Goal: Task Accomplishment & Management: Use online tool/utility

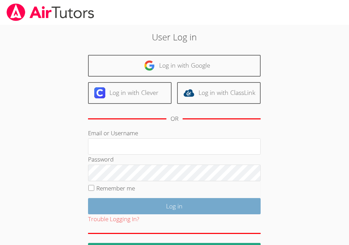
type input "[PERSON_NAME][EMAIL_ADDRESS][PERSON_NAME][DOMAIN_NAME]"
click at [137, 209] on input "Log in" at bounding box center [174, 206] width 172 height 16
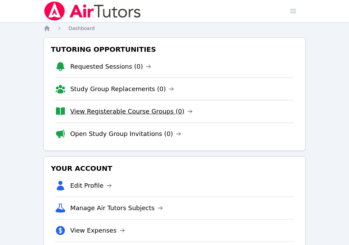
click at [137, 112] on link "View Registerable Course Groups (0)" at bounding box center [131, 112] width 122 height 10
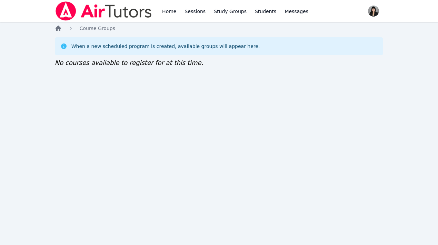
click at [60, 27] on icon "Breadcrumb" at bounding box center [59, 29] width 6 height 6
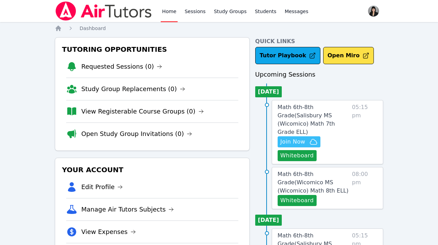
click at [299, 138] on span "Join Now" at bounding box center [292, 142] width 25 height 8
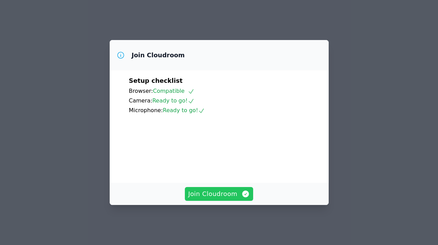
click at [230, 199] on span "Join Cloudroom" at bounding box center [219, 194] width 62 height 10
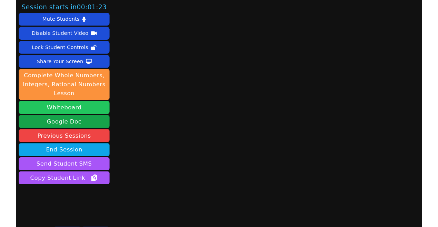
scroll to position [13, 0]
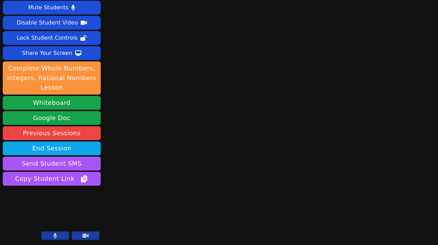
click at [89, 236] on button at bounding box center [86, 235] width 28 height 8
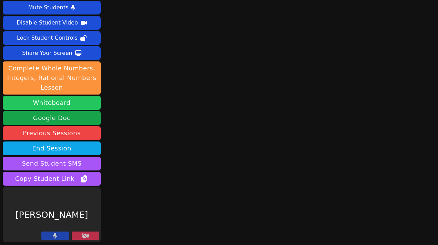
click at [58, 106] on button "Whiteboard" at bounding box center [52, 103] width 98 height 14
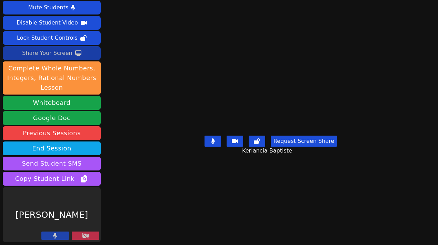
click at [60, 53] on div "Share Your Screen" at bounding box center [47, 53] width 50 height 11
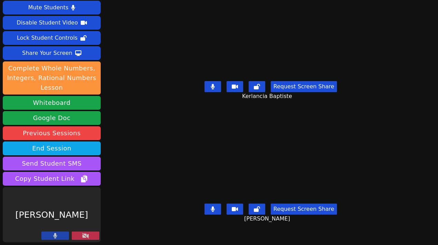
click at [89, 236] on button at bounding box center [86, 235] width 28 height 8
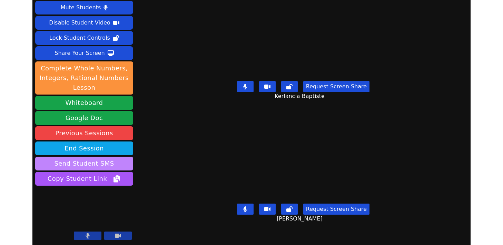
scroll to position [0, 0]
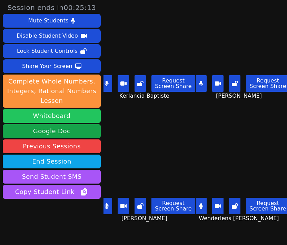
click at [69, 115] on button "Whiteboard" at bounding box center [52, 116] width 98 height 14
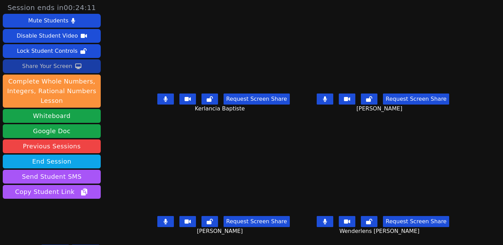
click at [56, 66] on div "Share Your Screen" at bounding box center [47, 66] width 50 height 11
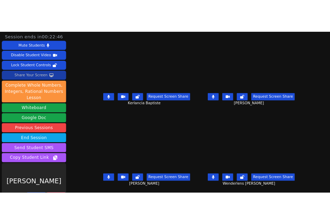
scroll to position [13, 0]
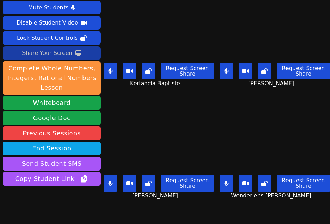
click at [55, 54] on div "Share Your Screen" at bounding box center [47, 53] width 50 height 11
click at [59, 54] on div "Share Your Screen" at bounding box center [47, 53] width 50 height 11
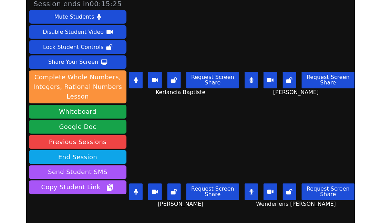
scroll to position [0, 0]
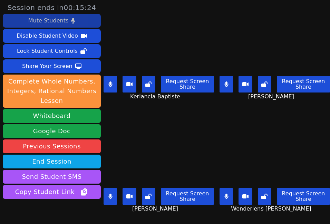
click at [49, 23] on div "Mute Students" at bounding box center [48, 20] width 40 height 11
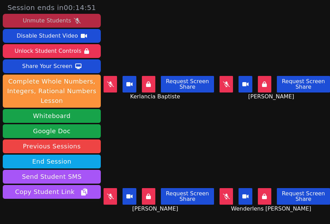
click at [63, 24] on div "Unmute Students" at bounding box center [47, 20] width 48 height 11
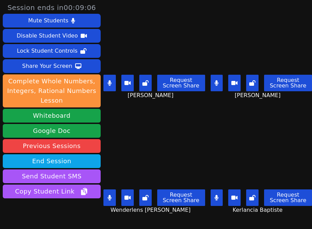
click at [106, 201] on button at bounding box center [109, 198] width 12 height 17
click at [111, 85] on icon at bounding box center [110, 83] width 4 height 6
click at [216, 84] on icon at bounding box center [217, 83] width 4 height 6
click at [215, 85] on icon at bounding box center [216, 83] width 7 height 6
click at [215, 84] on icon at bounding box center [216, 83] width 7 height 6
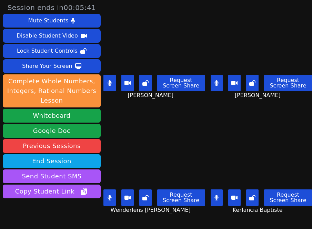
click at [112, 84] on button at bounding box center [109, 83] width 12 height 17
click at [109, 195] on icon at bounding box center [110, 198] width 4 height 6
click at [222, 194] on button at bounding box center [217, 198] width 12 height 17
click at [113, 86] on button at bounding box center [109, 83] width 12 height 17
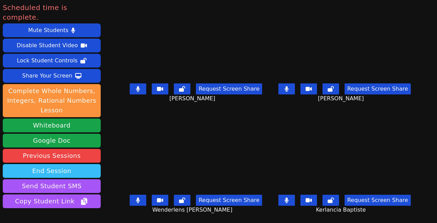
click at [53, 164] on button "End Session" at bounding box center [52, 171] width 98 height 14
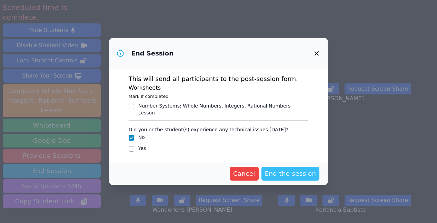
click at [305, 172] on span "End the session" at bounding box center [290, 174] width 51 height 10
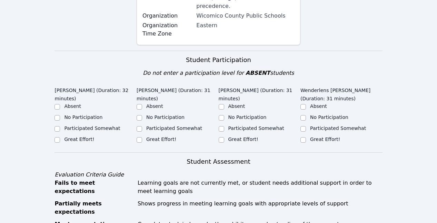
scroll to position [201, 0]
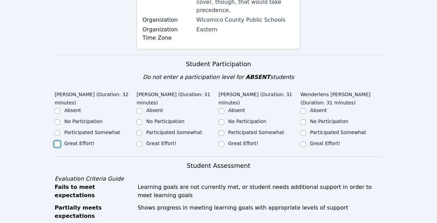
click at [60, 141] on input "Great Effort!" at bounding box center [57, 144] width 6 height 6
checkbox input "true"
click at [137, 141] on input "Great Effort!" at bounding box center [140, 144] width 6 height 6
checkbox input "true"
click at [221, 141] on input "Great Effort!" at bounding box center [222, 144] width 6 height 6
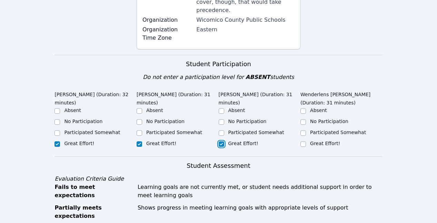
checkbox input "true"
click at [303, 141] on input "Great Effort!" at bounding box center [303, 144] width 6 height 6
checkbox input "true"
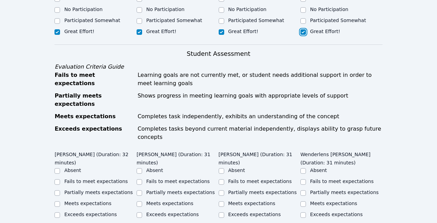
scroll to position [326, 0]
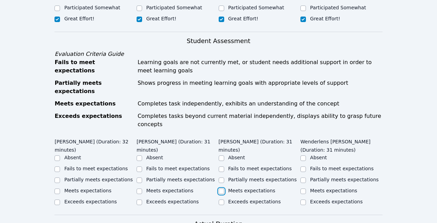
click at [220, 189] on input "Meets expectations" at bounding box center [222, 192] width 6 height 6
checkbox input "true"
click at [141, 189] on input "Meets expectations" at bounding box center [140, 192] width 6 height 6
checkbox input "true"
click at [58, 178] on input "Partially meets expectations" at bounding box center [57, 181] width 6 height 6
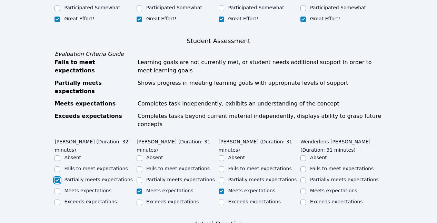
checkbox input "true"
click at [304, 178] on input "Partially meets expectations" at bounding box center [303, 181] width 6 height 6
checkbox input "true"
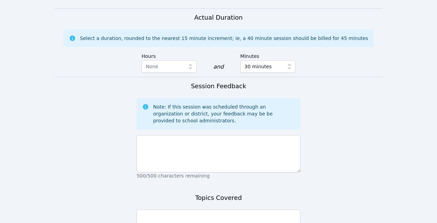
scroll to position [536, 0]
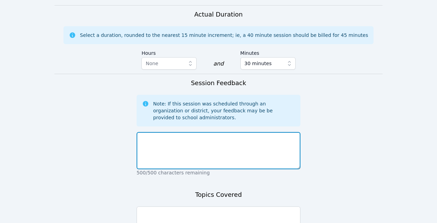
click at [247, 132] on textarea at bounding box center [219, 150] width 164 height 37
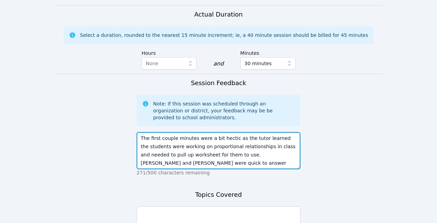
type textarea "The first couple minutes were a bit hectic as the tutor learned the students we…"
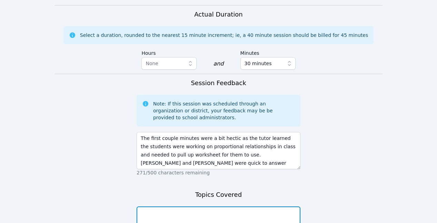
click at [253, 206] on textarea at bounding box center [219, 224] width 164 height 37
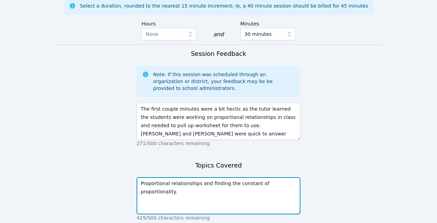
scroll to position [587, 0]
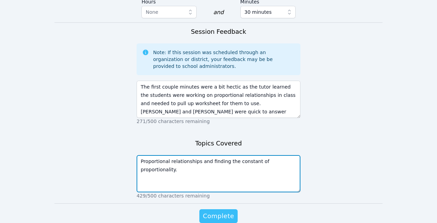
type textarea "Proportional relationships and finding the constant of proportionality."
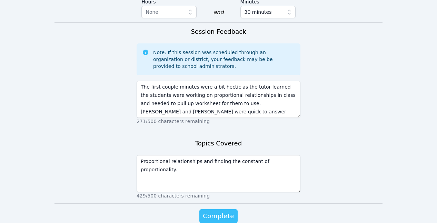
click at [214, 211] on span "Complete" at bounding box center [218, 216] width 31 height 10
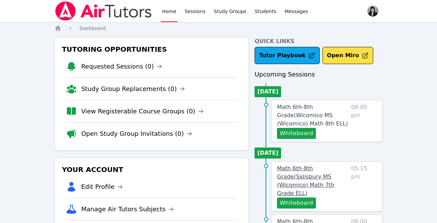
click at [301, 167] on span "Math 6th-8th Grade ( Salisbury MS (Wicomico) Math 7th Grade ELL )" at bounding box center [305, 180] width 57 height 31
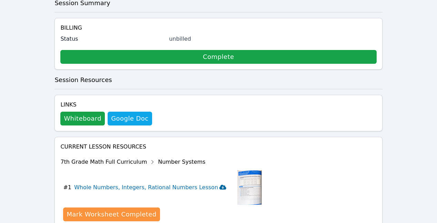
scroll to position [294, 0]
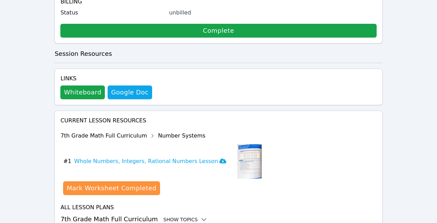
click at [170, 216] on div "Show Topics" at bounding box center [185, 219] width 44 height 7
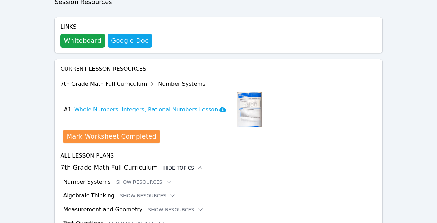
scroll to position [350, 0]
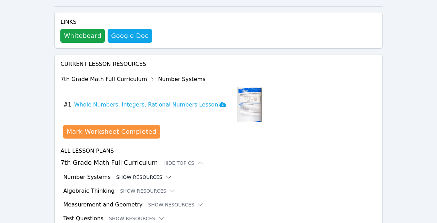
click at [139, 174] on button "Show Resources" at bounding box center [144, 177] width 56 height 7
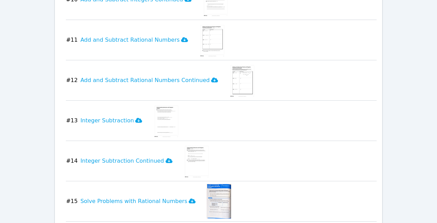
scroll to position [1001, 0]
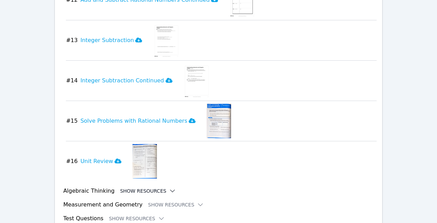
click at [141, 188] on button "Show Resources" at bounding box center [148, 191] width 56 height 7
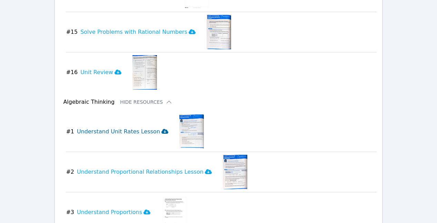
scroll to position [1092, 0]
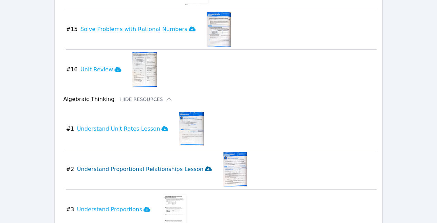
click at [129, 165] on h3 "Understand Proportional Relationships Lesson" at bounding box center [144, 169] width 135 height 8
click at [118, 205] on h3 "Understand Proportions" at bounding box center [113, 209] width 73 height 8
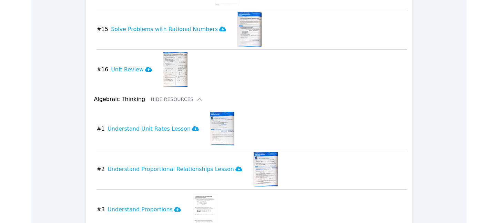
scroll to position [1052, 0]
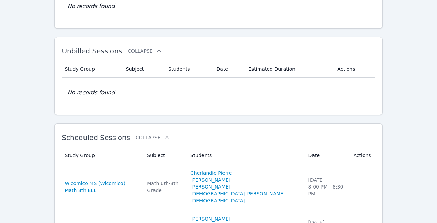
scroll to position [158, 0]
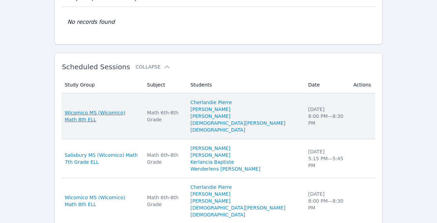
click at [139, 114] on span "Wicomico MS (Wicomico) Math 8th ELL" at bounding box center [101, 116] width 74 height 14
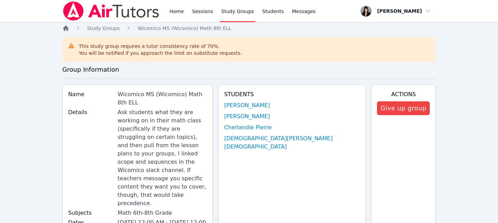
click at [67, 31] on icon "Breadcrumb" at bounding box center [66, 29] width 6 height 6
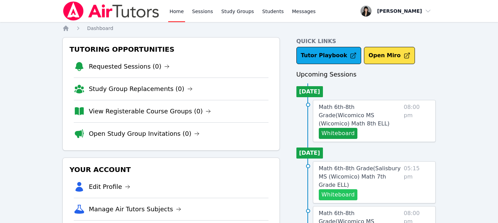
click at [337, 189] on button "Whiteboard" at bounding box center [338, 194] width 39 height 11
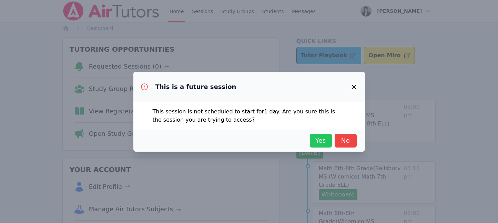
click at [322, 142] on span "Yes" at bounding box center [320, 141] width 15 height 10
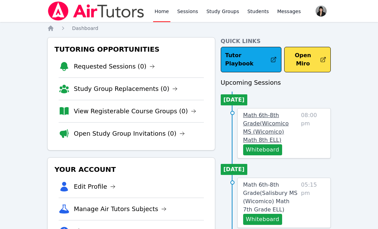
click at [265, 112] on span "Math 6th-8th Grade ( Wicomico MS (Wicomico) Math 8th ELL )" at bounding box center [266, 127] width 46 height 31
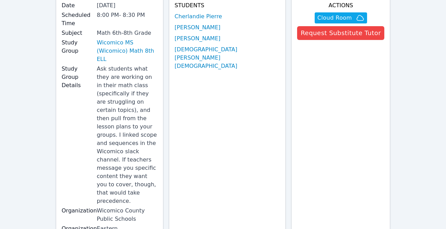
scroll to position [230, 0]
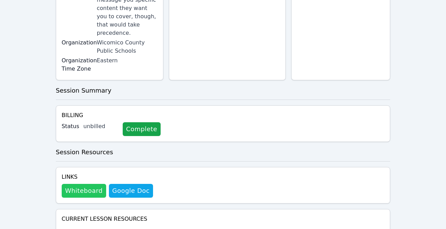
click at [90, 184] on button "Whiteboard" at bounding box center [84, 191] width 44 height 14
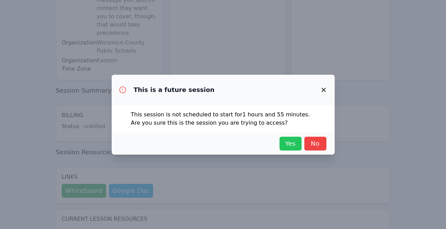
click at [284, 145] on span "Yes" at bounding box center [290, 144] width 15 height 10
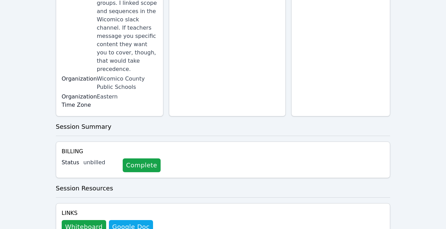
scroll to position [256, 0]
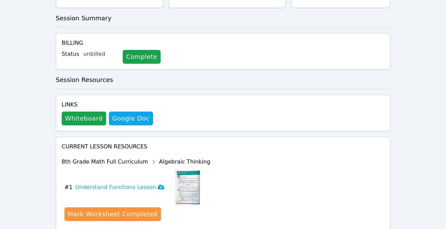
scroll to position [312, 0]
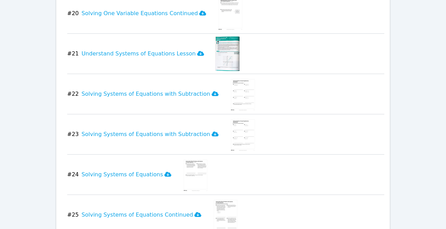
scroll to position [1347, 0]
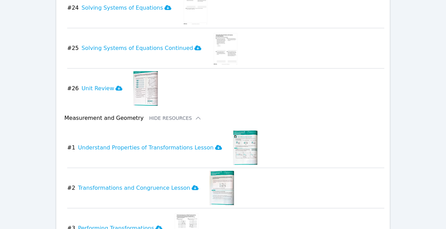
scroll to position [1434, 0]
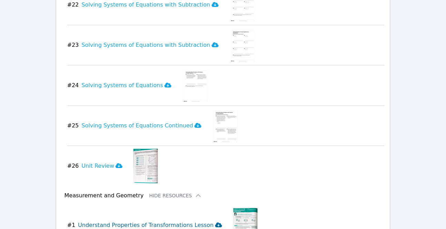
click at [159, 221] on h3 "Understand Properties of Transformations Lesson" at bounding box center [150, 225] width 144 height 8
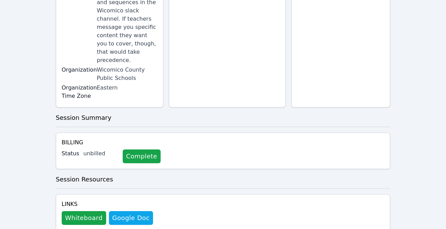
scroll to position [0, 0]
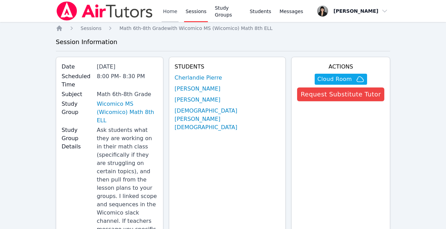
click at [167, 11] on link "Home" at bounding box center [170, 11] width 17 height 22
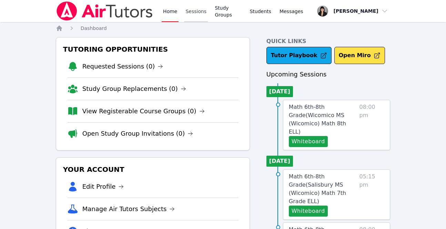
click at [194, 9] on link "Sessions" at bounding box center [196, 11] width 24 height 22
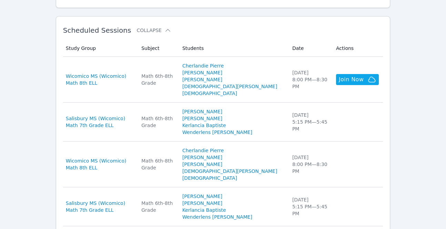
scroll to position [188, 0]
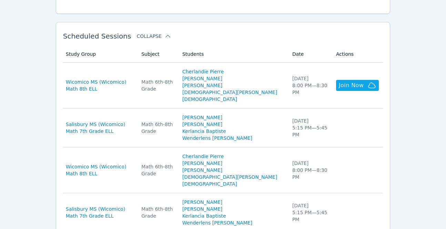
click at [150, 36] on button "Collapse" at bounding box center [154, 36] width 34 height 7
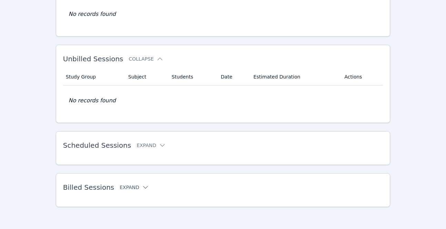
click at [129, 188] on button "Expand" at bounding box center [134, 187] width 29 height 7
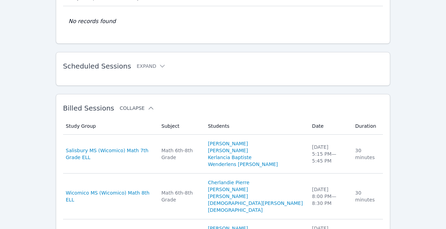
scroll to position [168, 0]
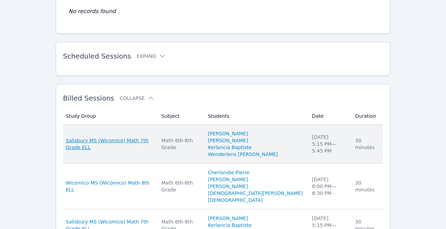
click at [149, 148] on span "Salisbury MS (Wicomico) Math 7th Grade ELL" at bounding box center [110, 144] width 88 height 14
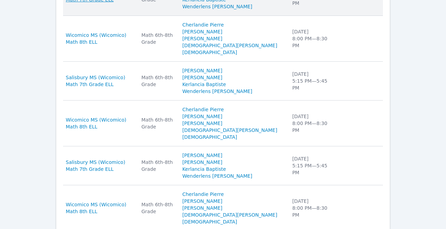
scroll to position [517, 0]
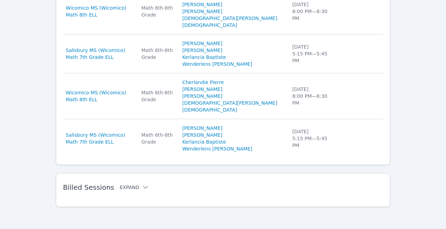
click at [128, 188] on button "Expand" at bounding box center [134, 187] width 29 height 7
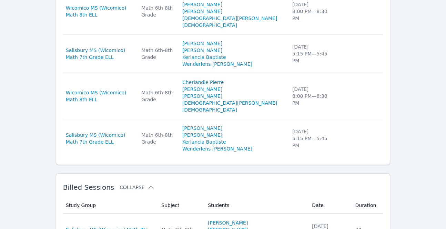
scroll to position [648, 0]
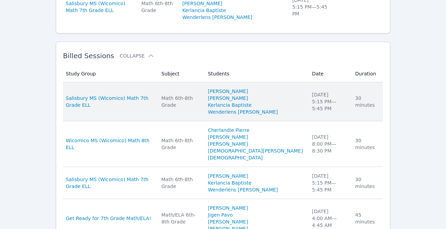
click at [365, 106] on div "30 minutes" at bounding box center [367, 102] width 24 height 14
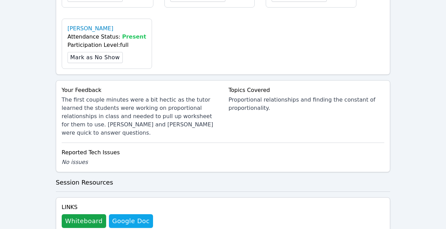
scroll to position [407, 0]
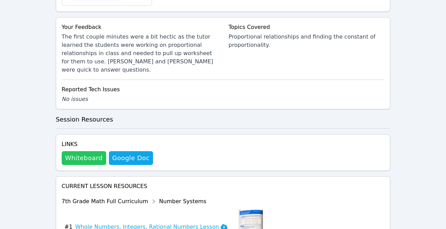
click at [83, 151] on button "Whiteboard" at bounding box center [84, 158] width 44 height 14
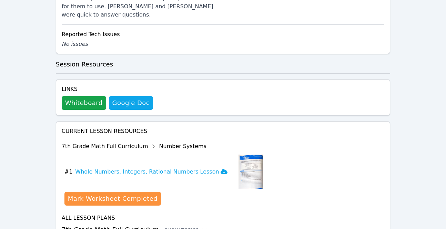
scroll to position [467, 0]
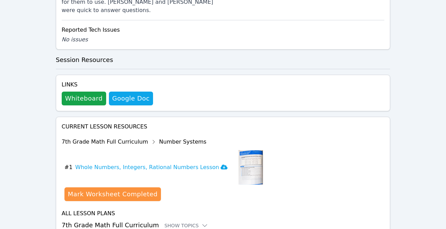
click at [184, 221] on h3 "7th Grade Math Full Curriculum Show Topics" at bounding box center [223, 226] width 323 height 10
click at [184, 222] on div "Show Topics" at bounding box center [186, 225] width 44 height 7
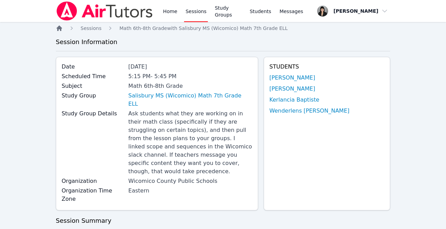
click at [58, 29] on icon "Breadcrumb" at bounding box center [60, 29] width 6 height 6
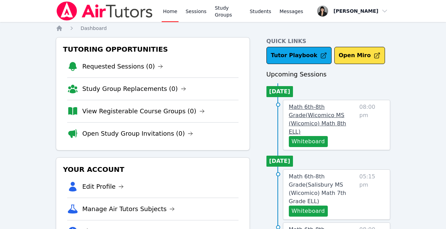
click at [318, 112] on span "Math 6th-8th Grade ( Wicomico MS (Wicomico) Math 8th ELL )" at bounding box center [317, 119] width 57 height 31
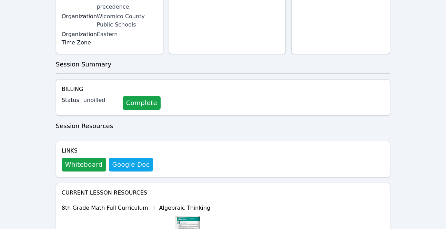
scroll to position [256, 0]
click at [424, 25] on div "Home Sessions Study Groups Students Messages Open user menu Kirsten Marino Open…" at bounding box center [223, 36] width 446 height 584
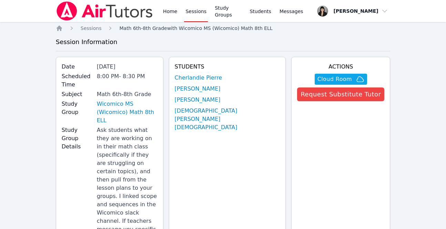
click at [142, 29] on span "Math 6th-8th Grade with Wicomico MS (Wicomico) Math 8th ELL" at bounding box center [195, 29] width 153 height 6
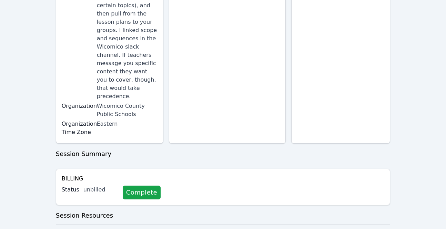
scroll to position [184, 0]
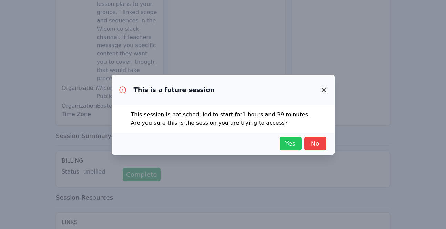
click at [290, 143] on span "Yes" at bounding box center [290, 144] width 15 height 10
